Goal: Information Seeking & Learning: Learn about a topic

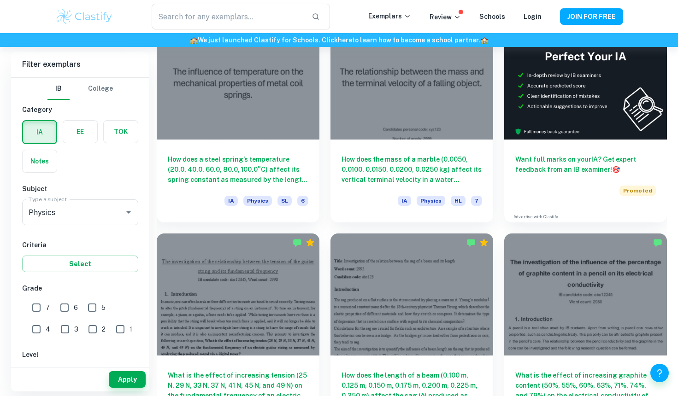
scroll to position [291, 0]
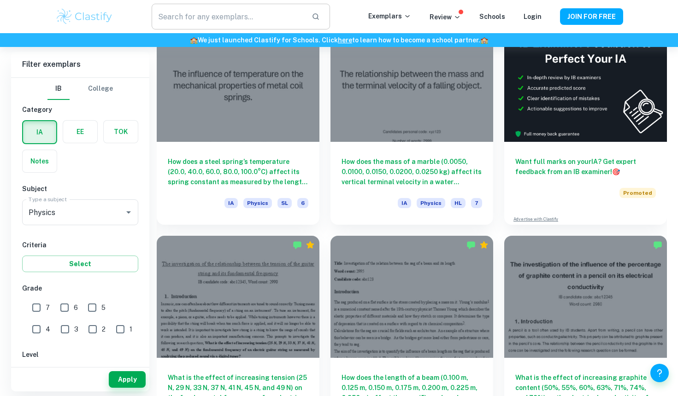
click at [283, 15] on input "text" at bounding box center [228, 17] width 152 height 26
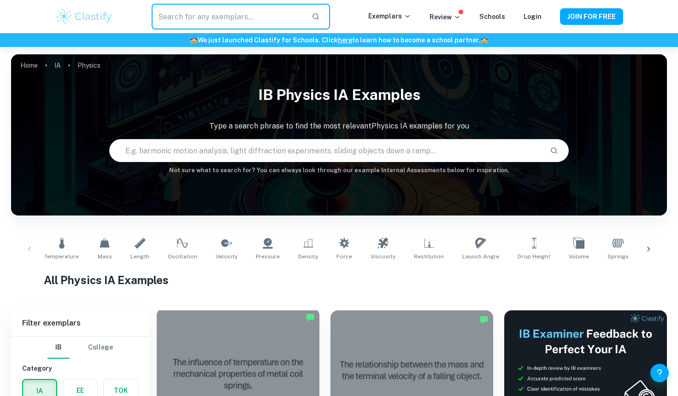
scroll to position [0, 0]
click at [649, 247] on icon at bounding box center [648, 249] width 9 height 9
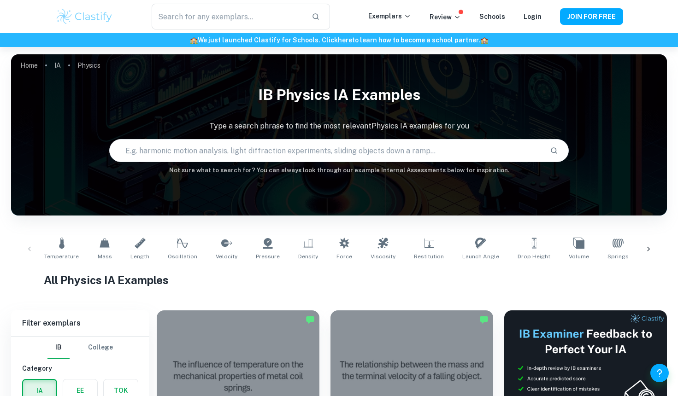
scroll to position [0, 270]
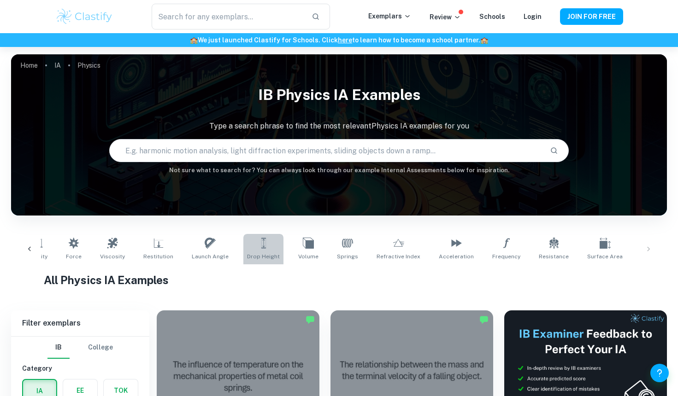
click at [255, 250] on link "Drop Height" at bounding box center [263, 249] width 40 height 30
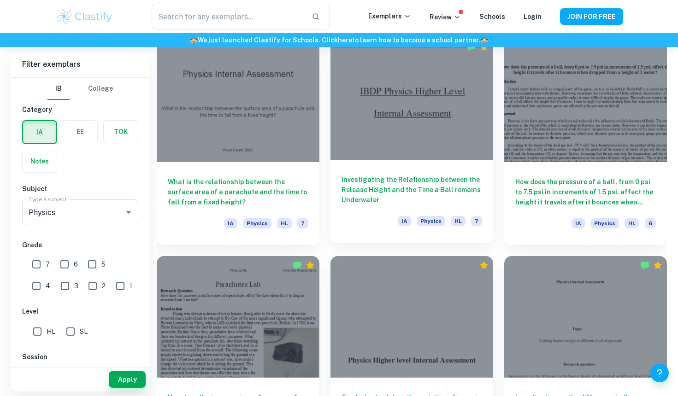
scroll to position [2214, 0]
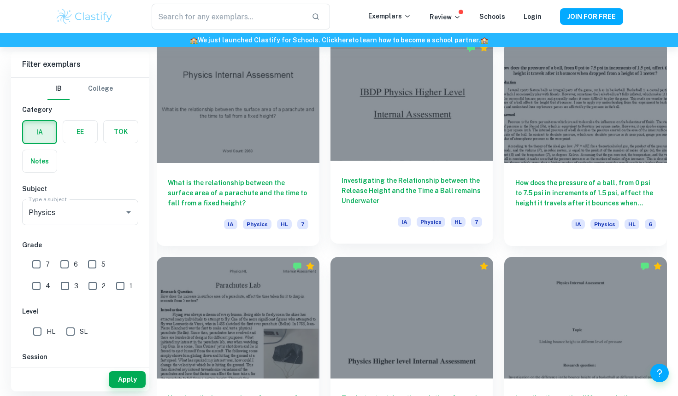
click at [365, 114] on div at bounding box center [411, 100] width 163 height 122
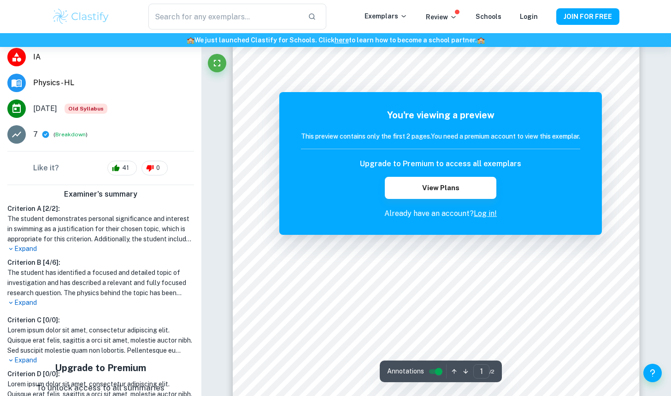
scroll to position [49, 0]
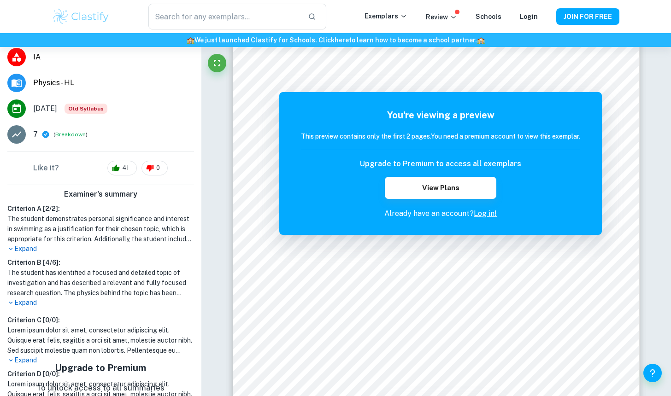
click at [87, 7] on div "​ Exemplars Review Schools Login JOIN FOR FREE" at bounding box center [336, 17] width 590 height 26
click at [91, 17] on img at bounding box center [81, 16] width 59 height 18
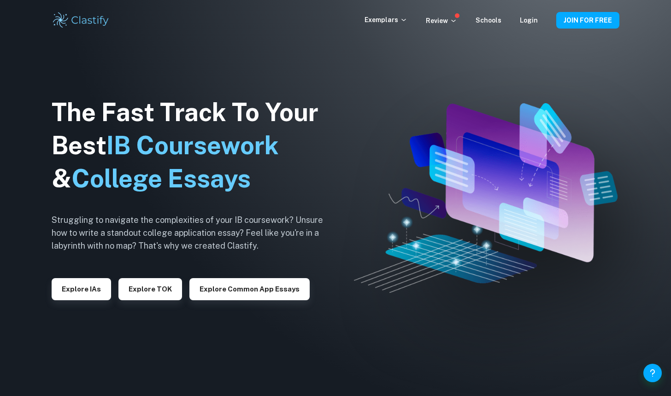
scroll to position [0, 0]
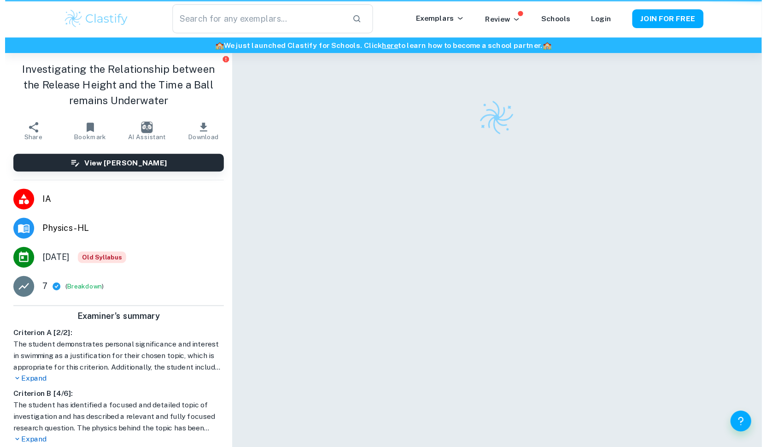
scroll to position [47, 0]
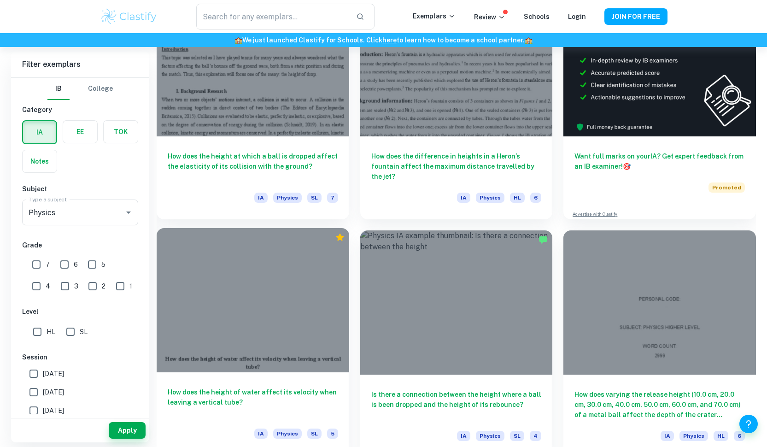
scroll to position [298, 0]
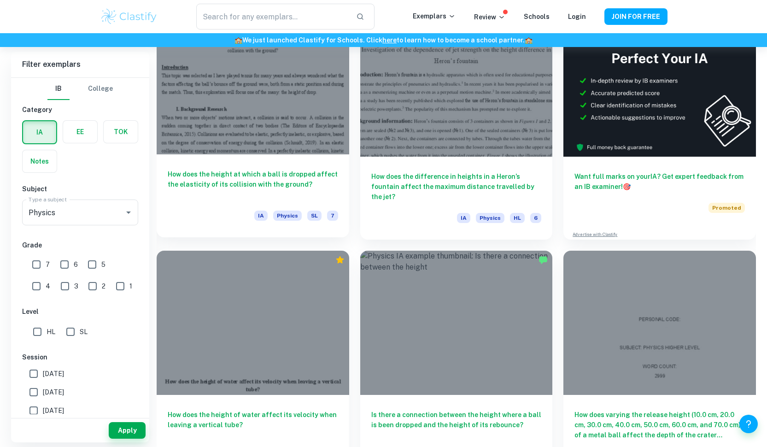
click at [200, 92] on div at bounding box center [253, 82] width 193 height 144
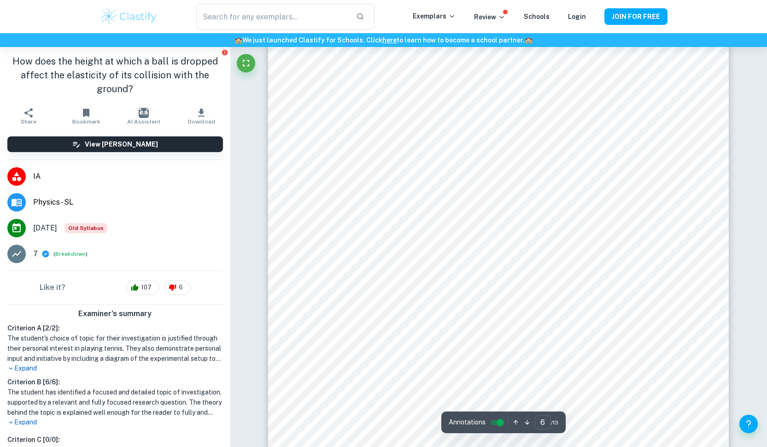
scroll to position [3692, 0]
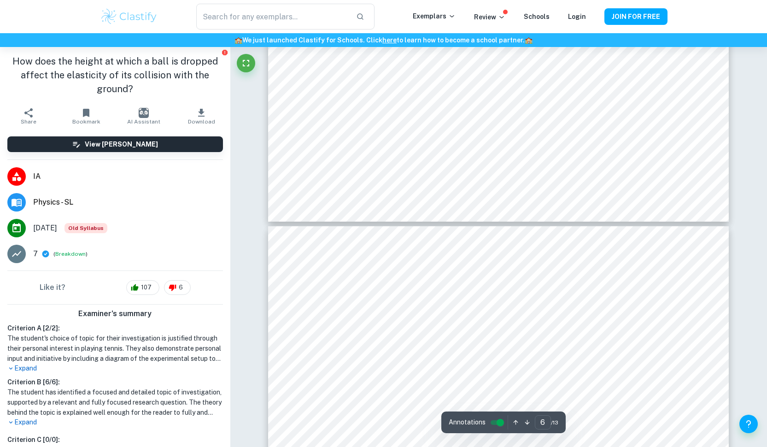
type input "7"
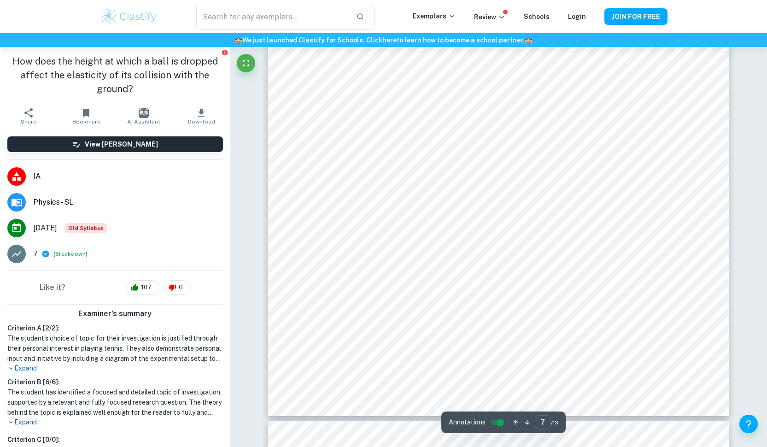
scroll to position [4380, 0]
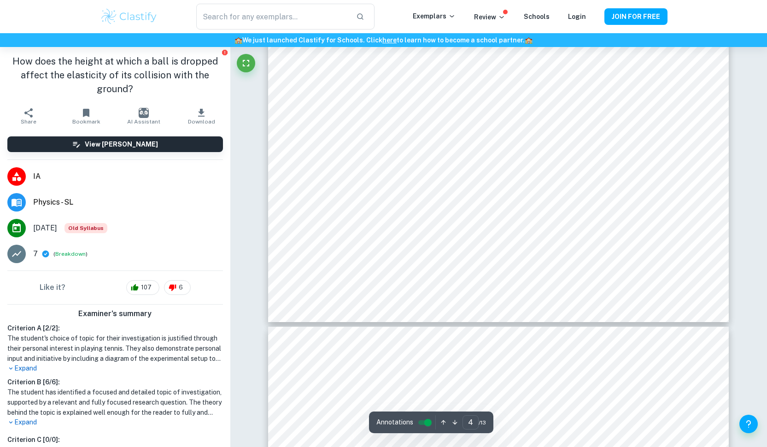
scroll to position [2566, 0]
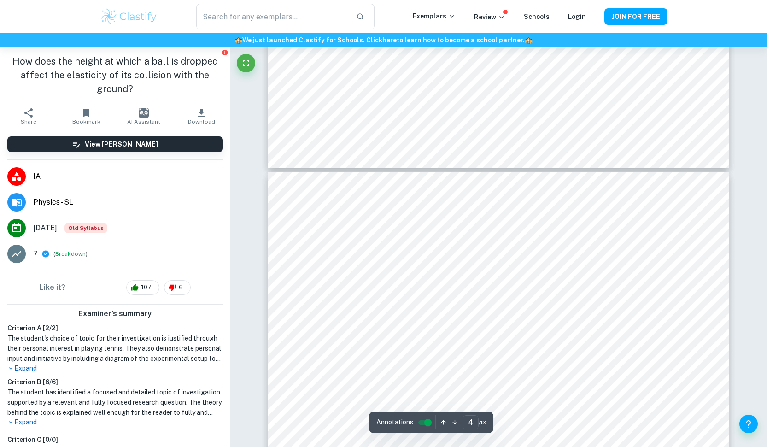
type input "5"
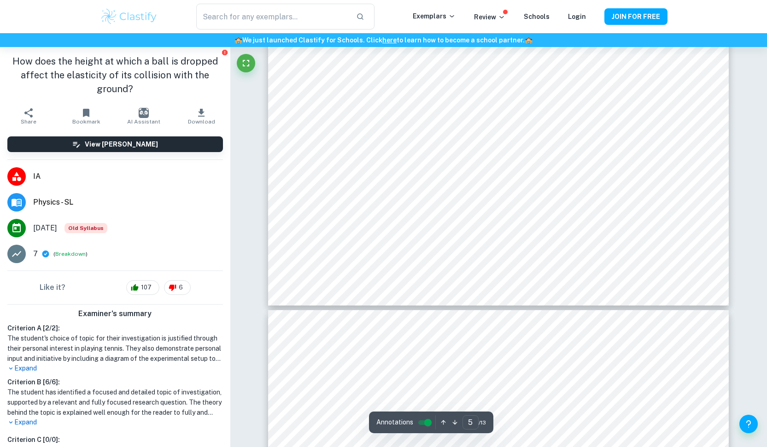
scroll to position [3175, 0]
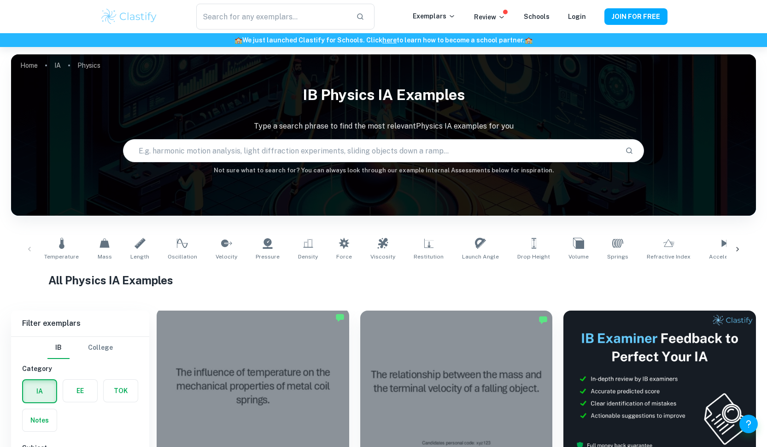
scroll to position [272, 0]
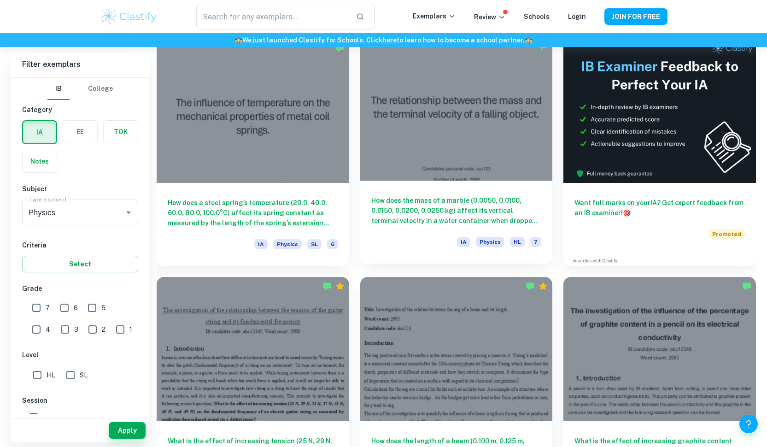
click at [429, 122] on div at bounding box center [456, 108] width 193 height 144
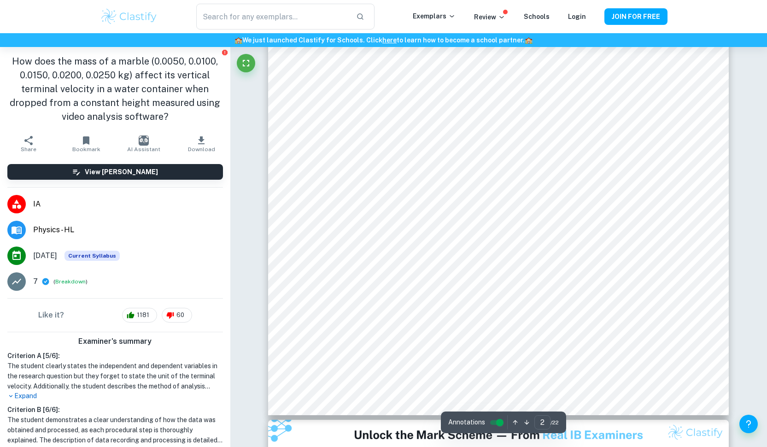
scroll to position [1028, 0]
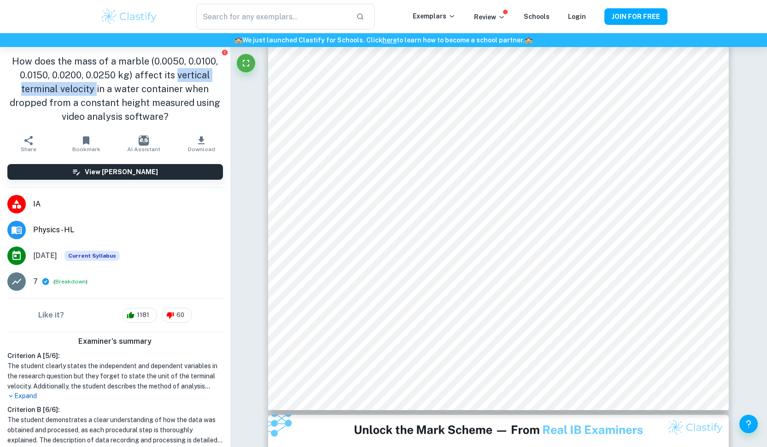
drag, startPoint x: 173, startPoint y: 76, endPoint x: 94, endPoint y: 90, distance: 80.9
click at [94, 90] on h1 "How does the mass of a marble (0.0050, 0.0100, 0.0150, 0.0200, 0.0250 kg) affec…" at bounding box center [115, 88] width 216 height 69
click at [87, 102] on h1 "How does the mass of a marble (0.0050, 0.0100, 0.0150, 0.0200, 0.0250 kg) affec…" at bounding box center [115, 88] width 216 height 69
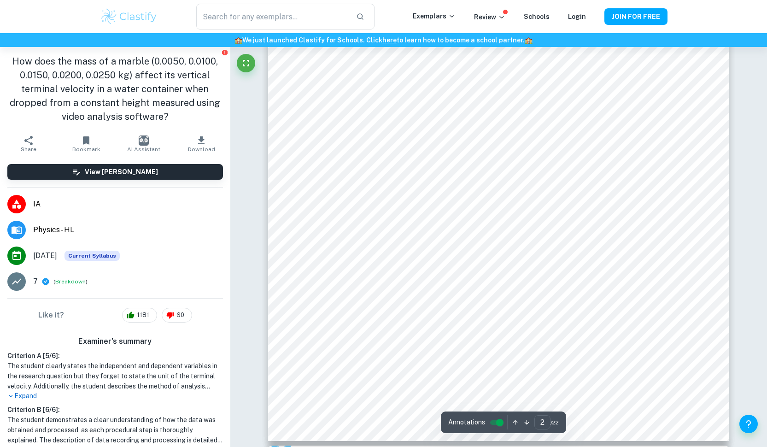
scroll to position [1042, 0]
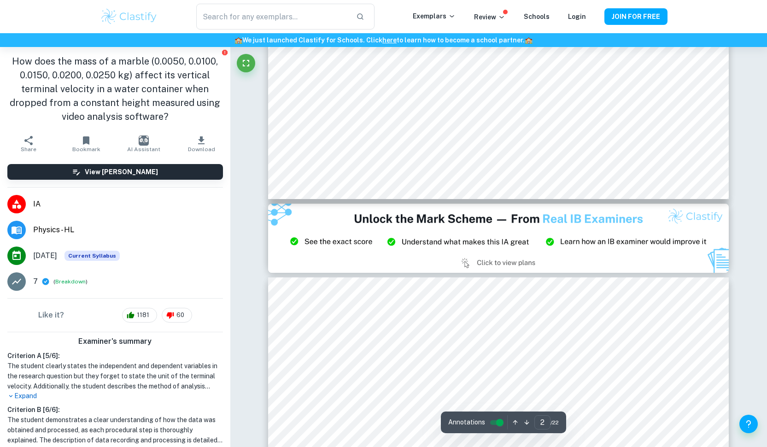
type input "3"
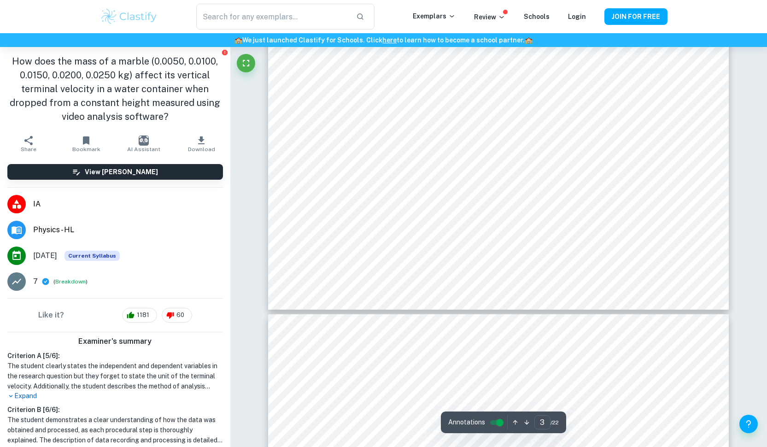
scroll to position [1933, 0]
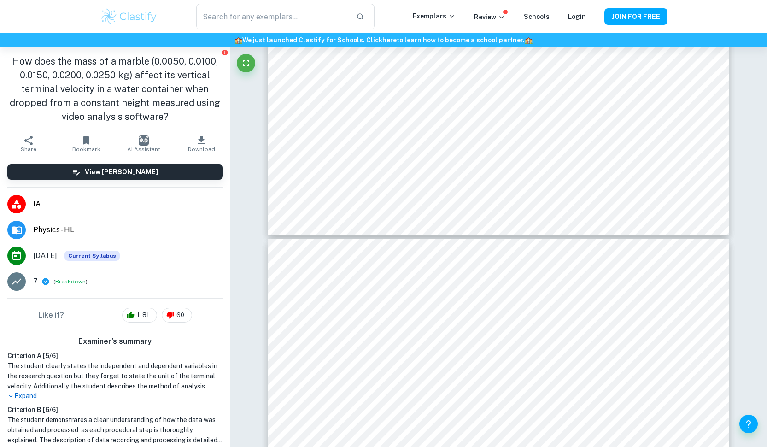
click at [750, 0] on div "​ Exemplars Review Schools Login JOIN FOR FREE" at bounding box center [383, 16] width 767 height 33
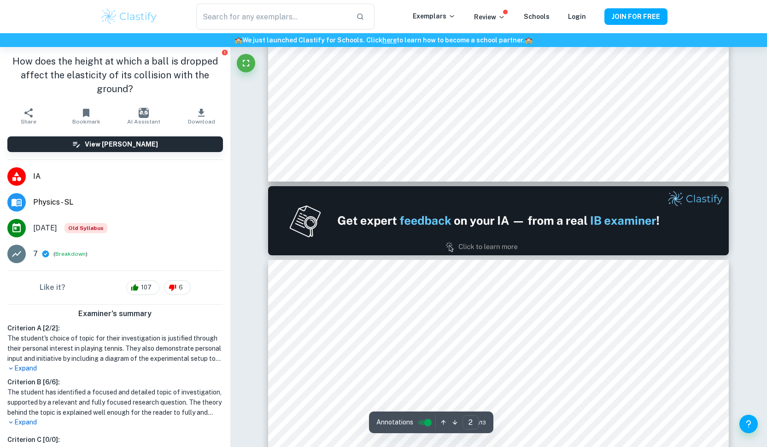
type input "1"
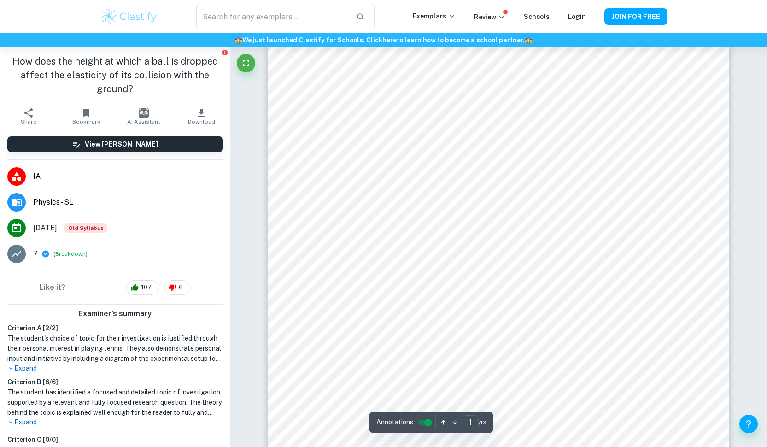
scroll to position [305, 0]
